Goal: Task Accomplishment & Management: Manage account settings

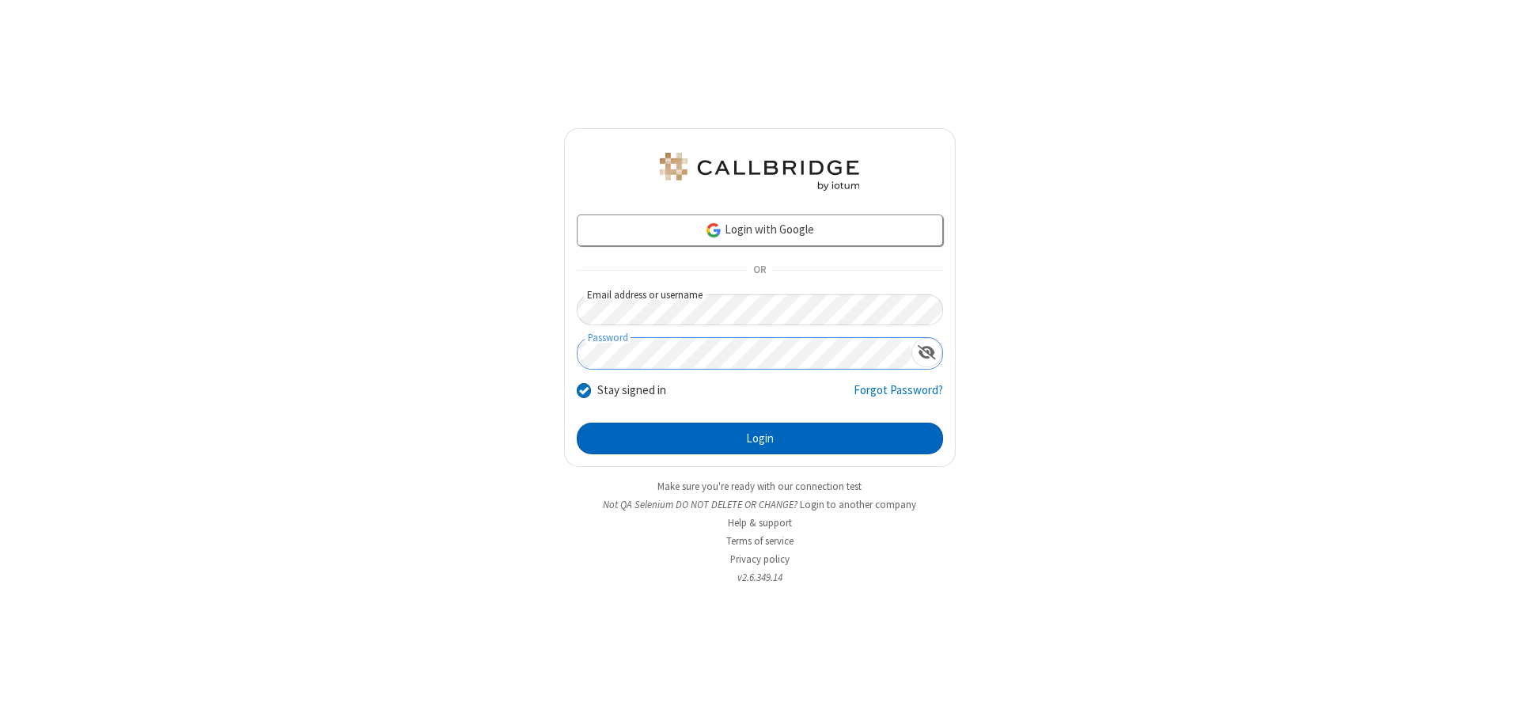
click at [760, 438] on button "Login" at bounding box center [760, 439] width 366 height 32
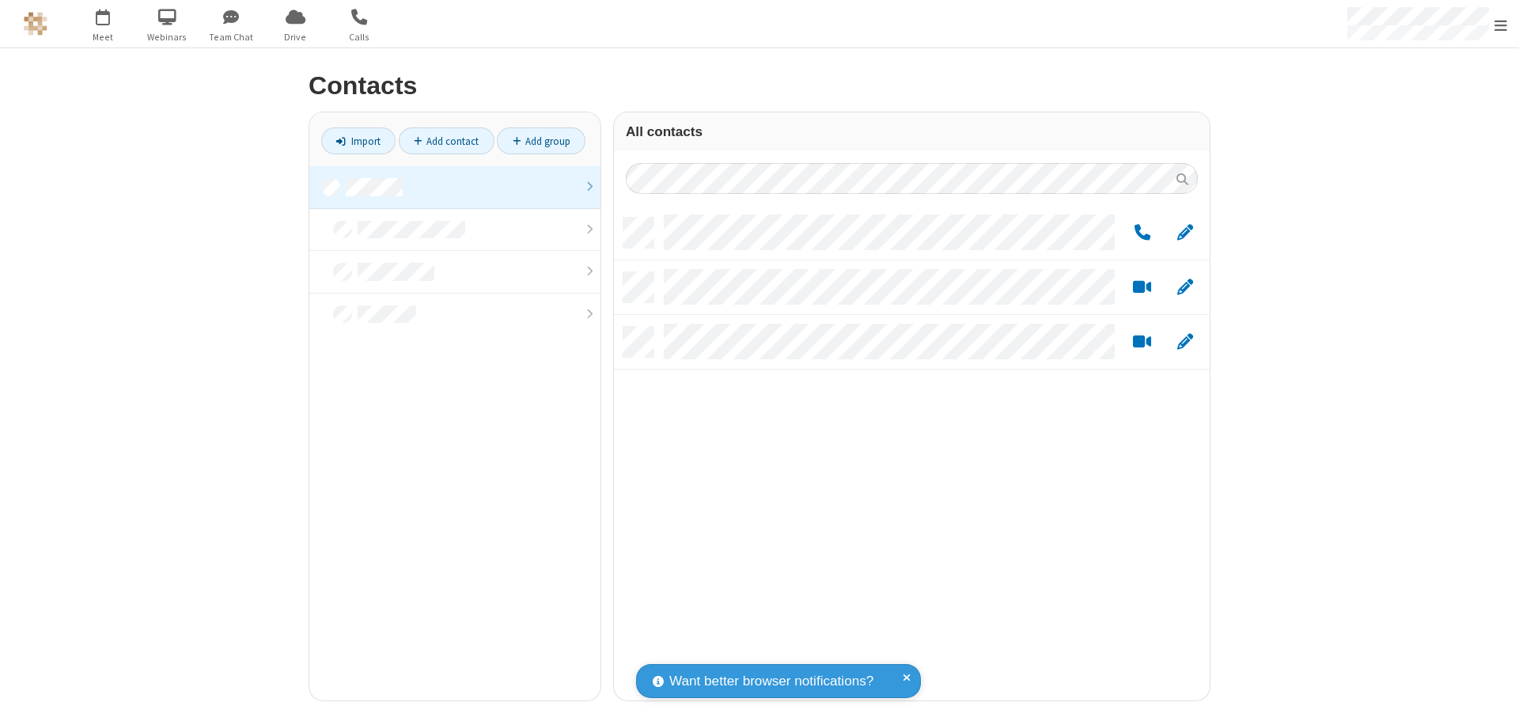
click at [455, 187] on link at bounding box center [454, 187] width 291 height 43
click at [541, 141] on link "Add group" at bounding box center [541, 140] width 89 height 27
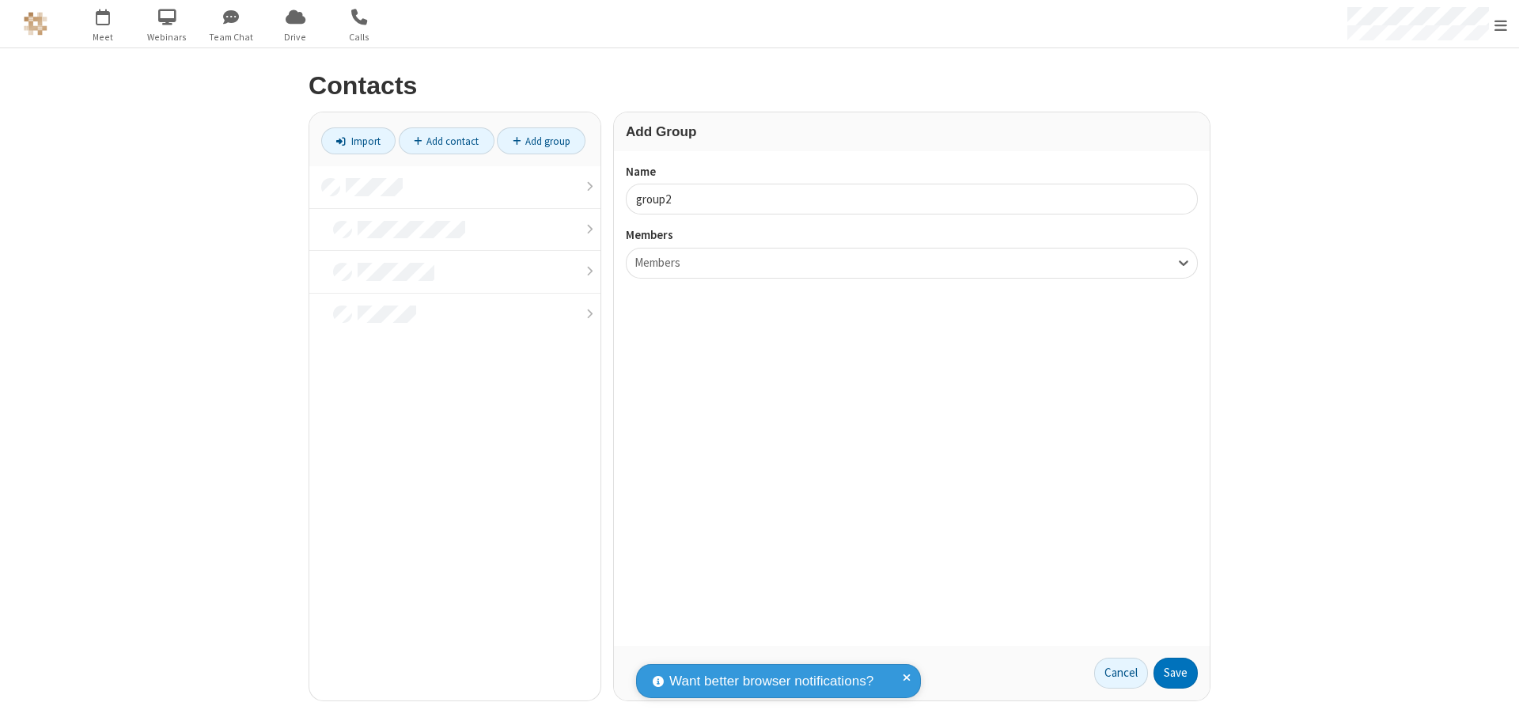
type input "group2"
type input "name19"
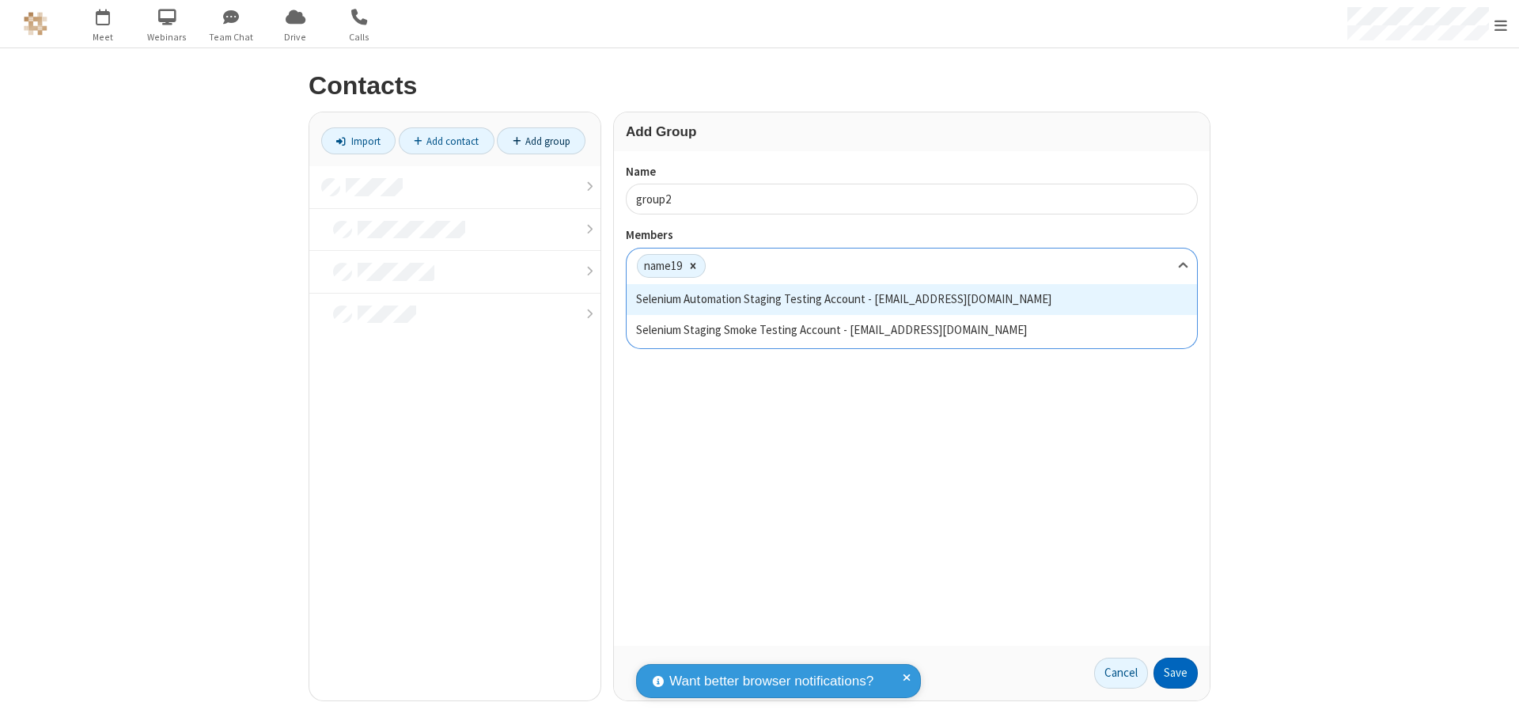
click at [1176, 673] on button "Save" at bounding box center [1176, 673] width 44 height 32
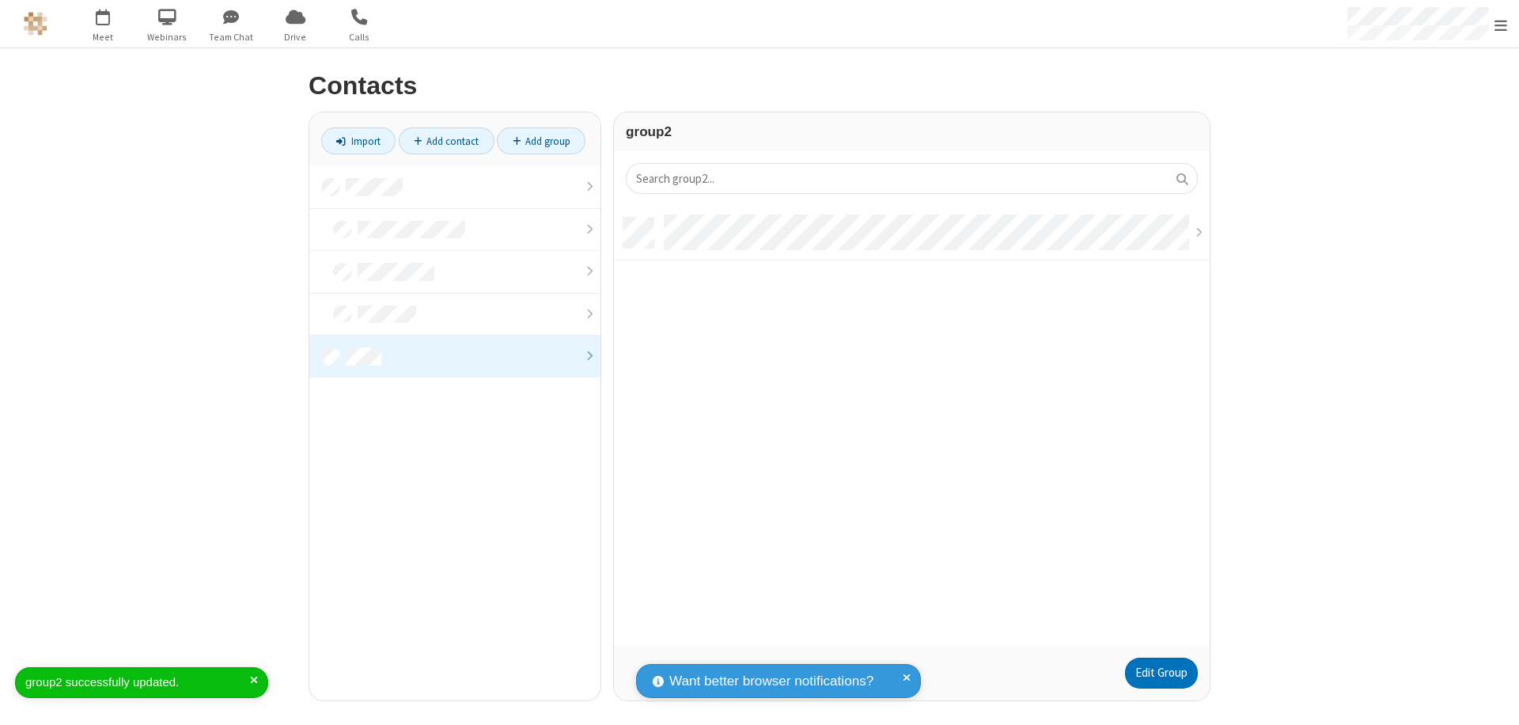
scroll to position [428, 584]
click at [1161, 673] on link "Edit Group" at bounding box center [1161, 673] width 73 height 32
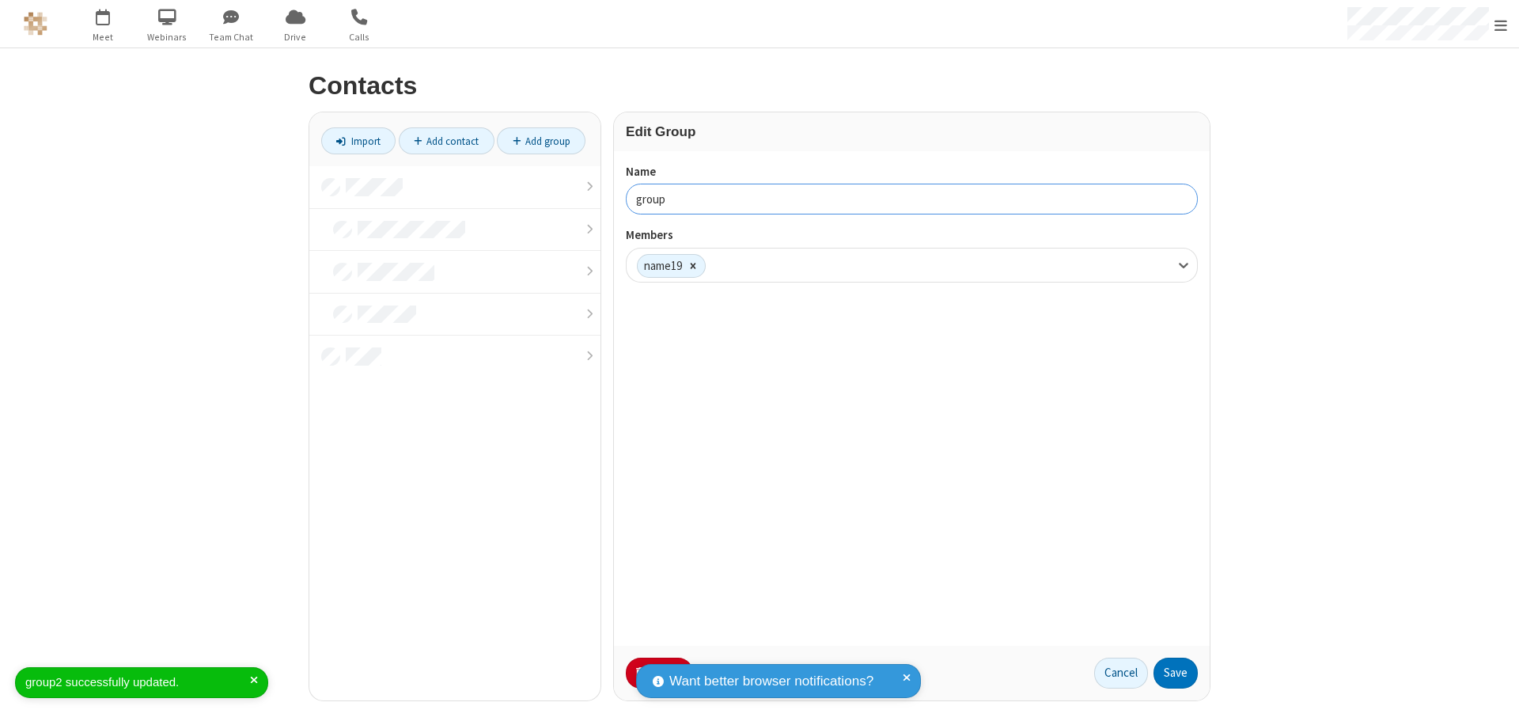
type input "group3"
